Goal: Use online tool/utility: Utilize a website feature to perform a specific function

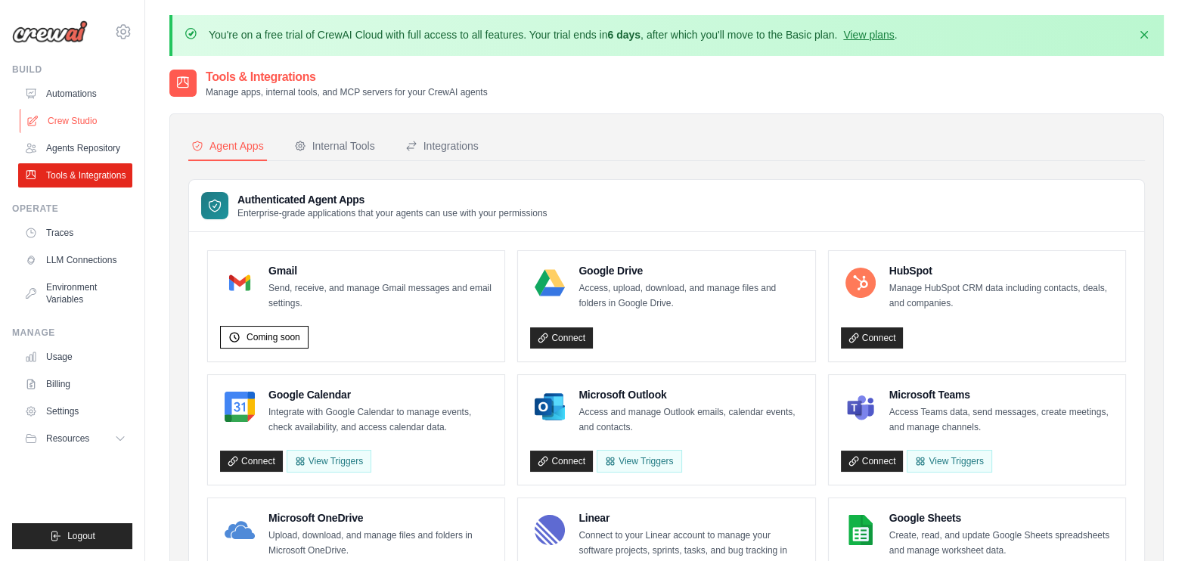
click at [104, 124] on link "Crew Studio" at bounding box center [77, 121] width 114 height 24
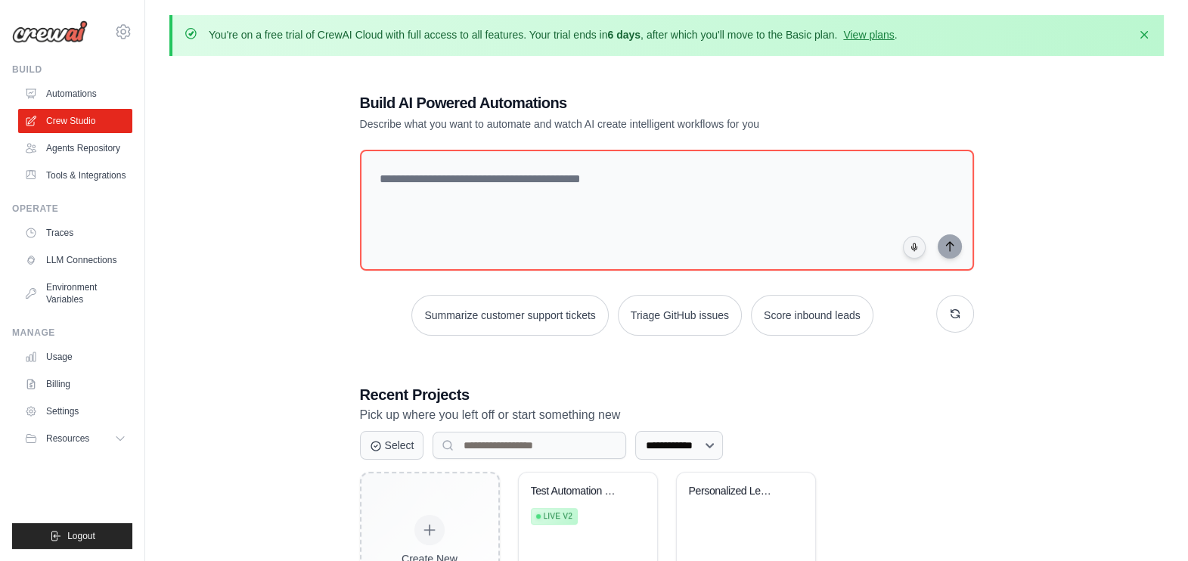
scroll to position [100, 0]
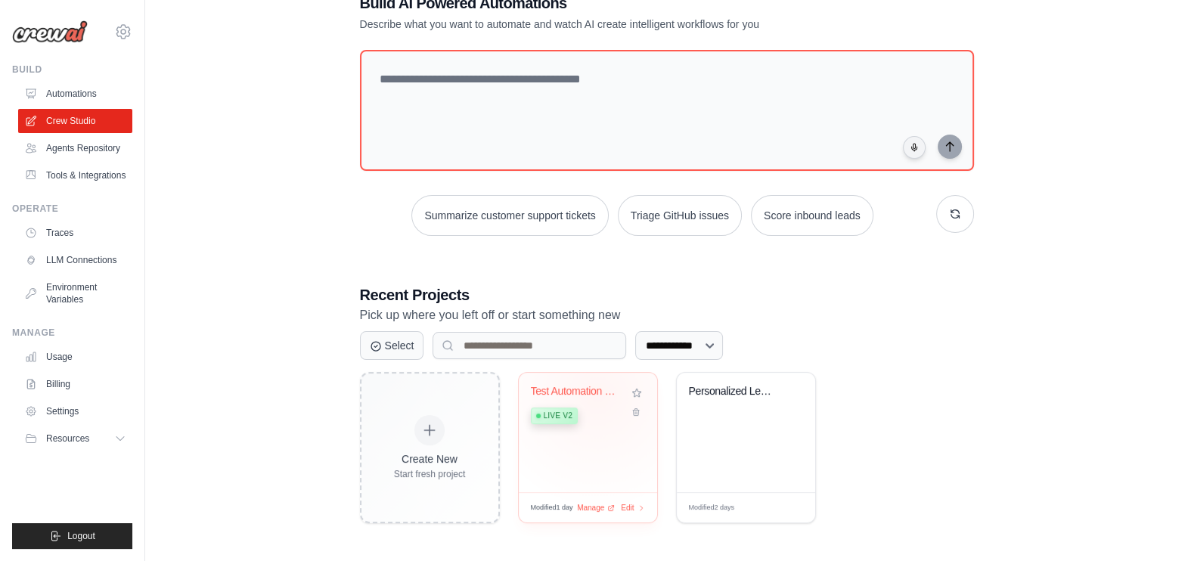
click at [597, 393] on div "Test Automation Locator Finder" at bounding box center [576, 392] width 91 height 14
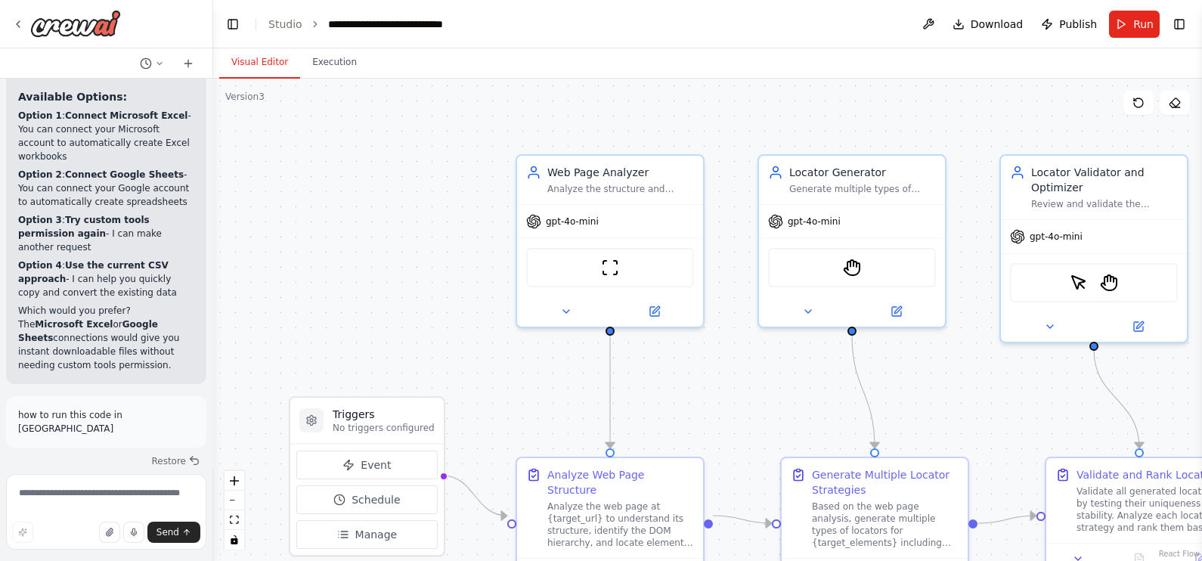
scroll to position [8280, 0]
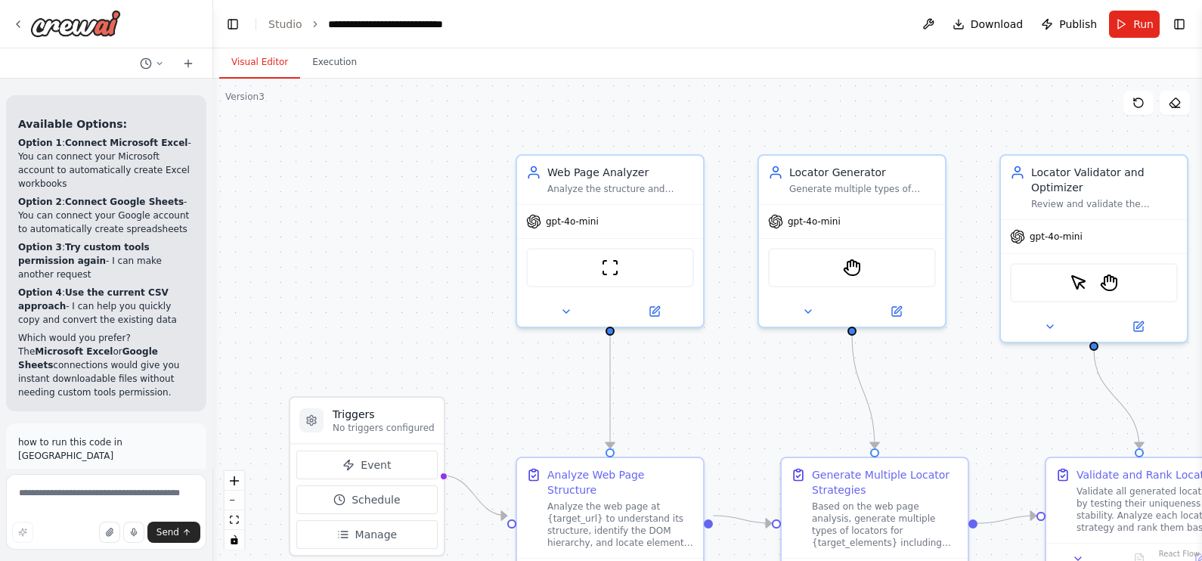
drag, startPoint x: 287, startPoint y: 303, endPoint x: 215, endPoint y: 283, distance: 75.2
click at [215, 283] on div "Hello! I'm the CrewAI assistant. What kind of automation do you want to build? …" at bounding box center [601, 280] width 1202 height 561
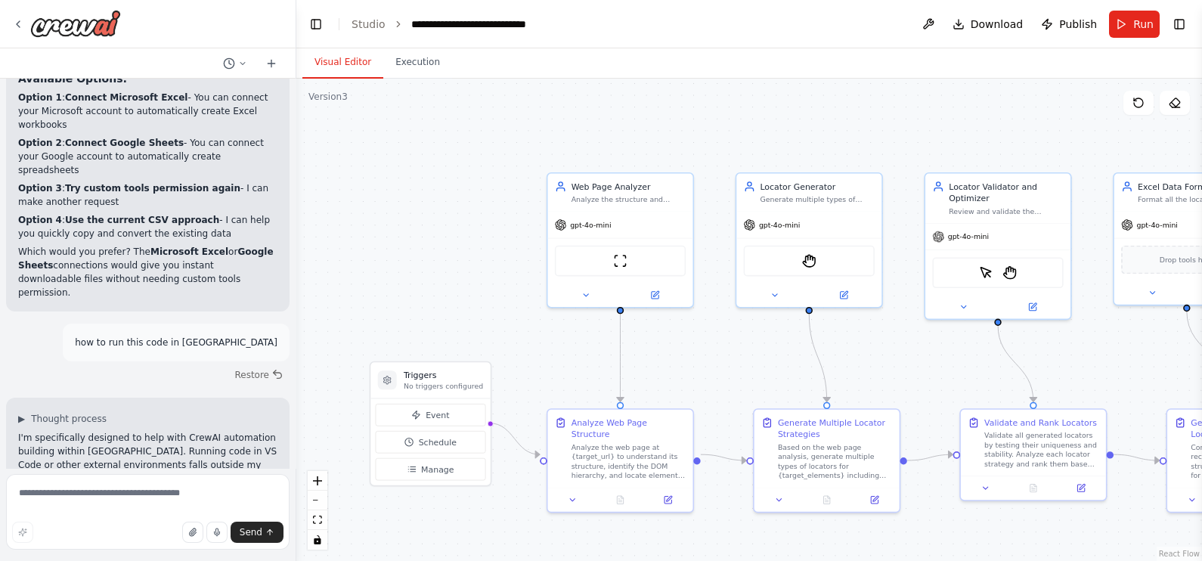
scroll to position [6497, 0]
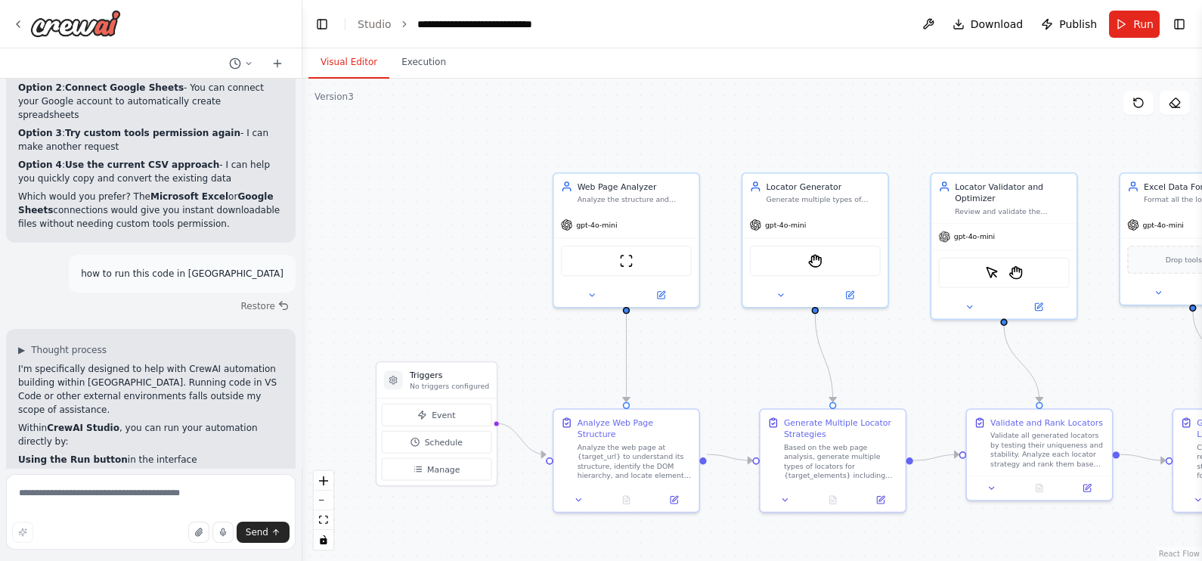
drag, startPoint x: 210, startPoint y: 435, endPoint x: 302, endPoint y: 444, distance: 92.7
click at [302, 444] on div "Hello! I'm the CrewAI assistant. What kind of automation do you want to build? …" at bounding box center [601, 280] width 1202 height 561
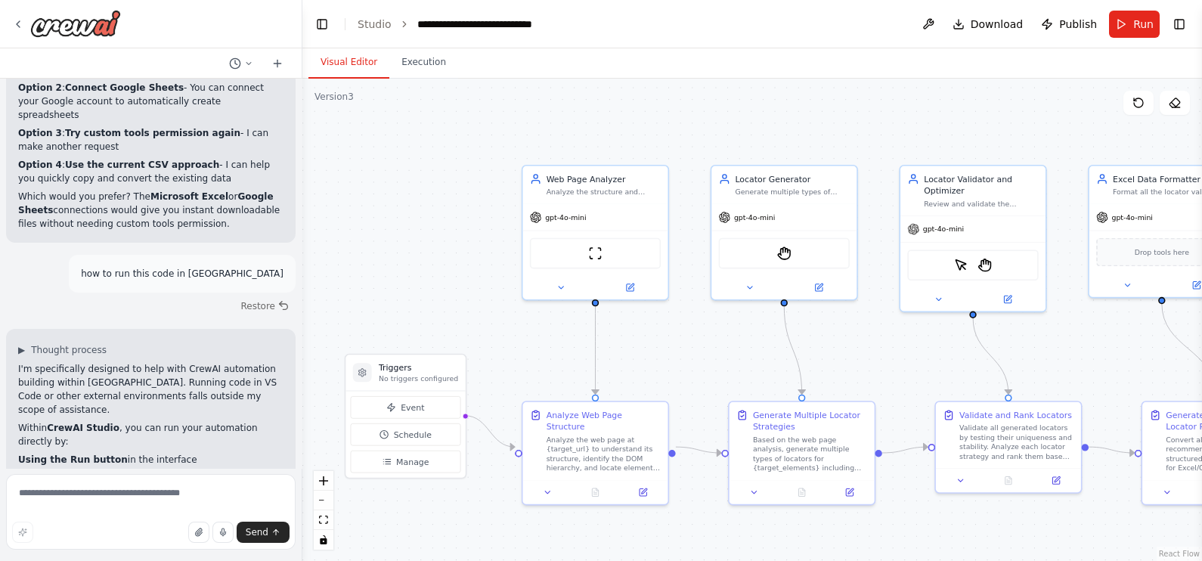
drag, startPoint x: 412, startPoint y: 139, endPoint x: 381, endPoint y: 132, distance: 31.9
click at [381, 132] on div ".deletable-edge-delete-btn { width: 20px; height: 20px; border: 0px solid #ffff…" at bounding box center [752, 320] width 900 height 482
